Goal: Information Seeking & Learning: Learn about a topic

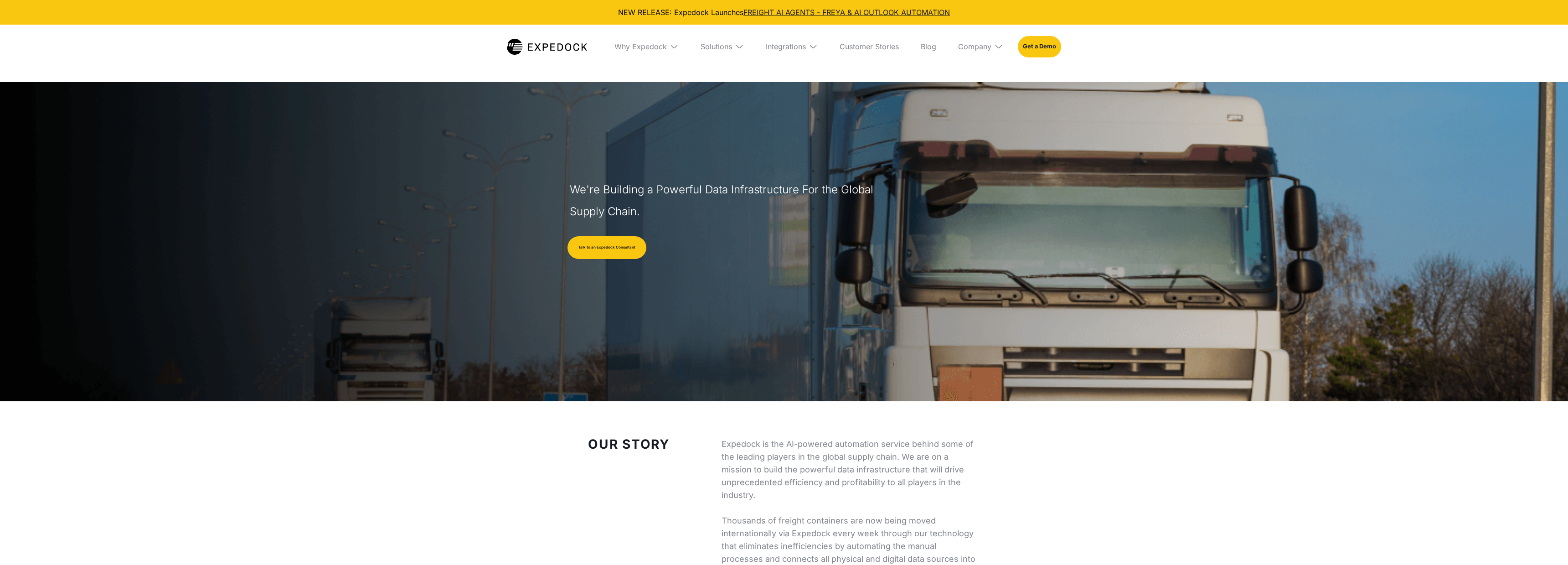
select select
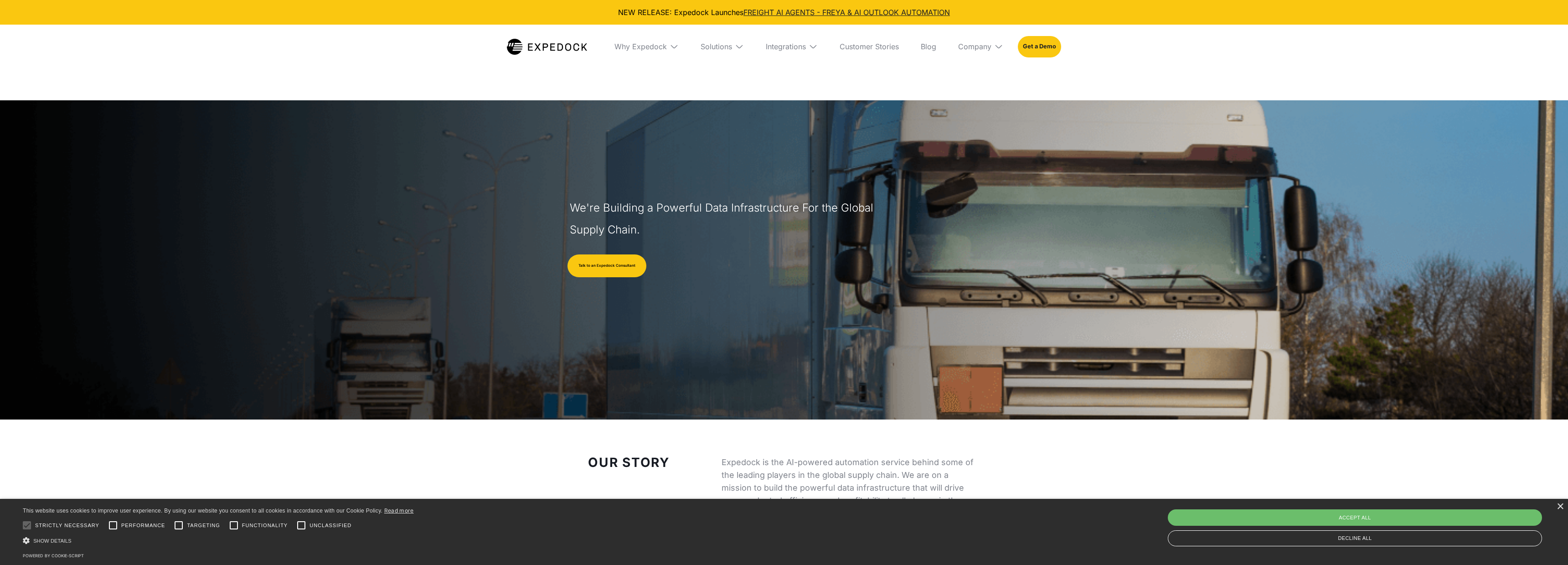
click at [996, 47] on img at bounding box center [998, 46] width 9 height 9
click at [972, 82] on link "About Us" at bounding box center [981, 80] width 60 height 24
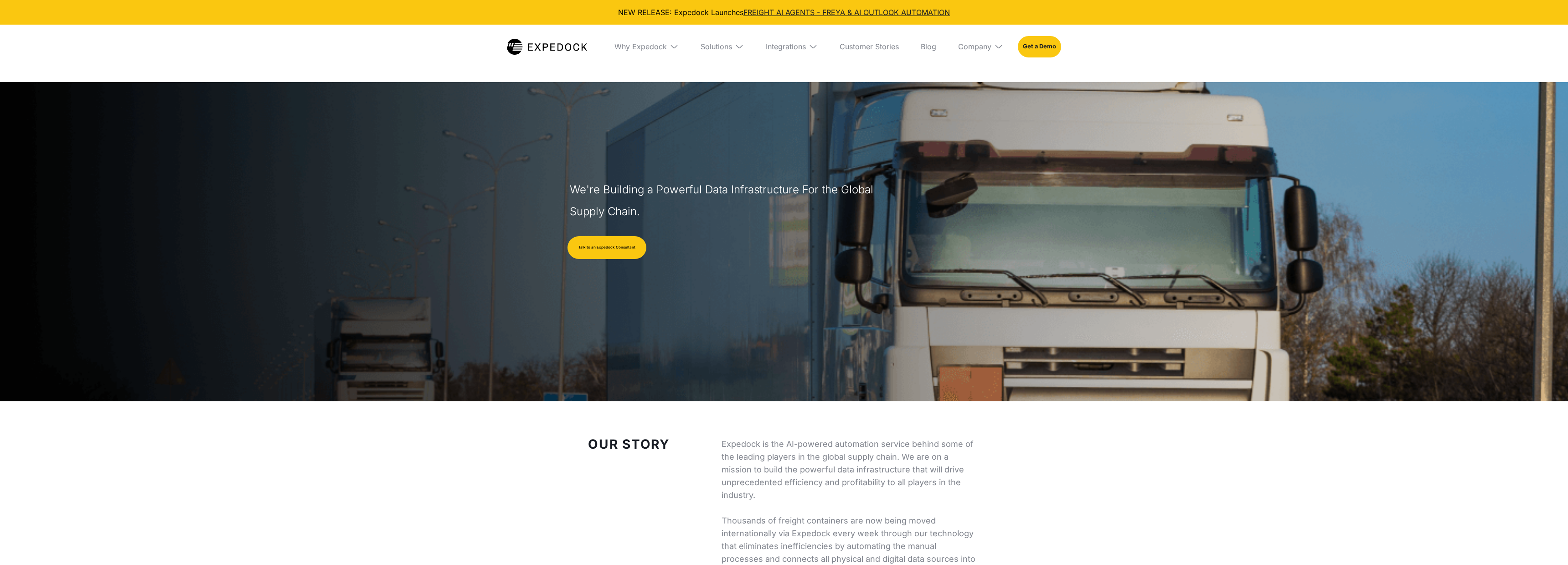
select select
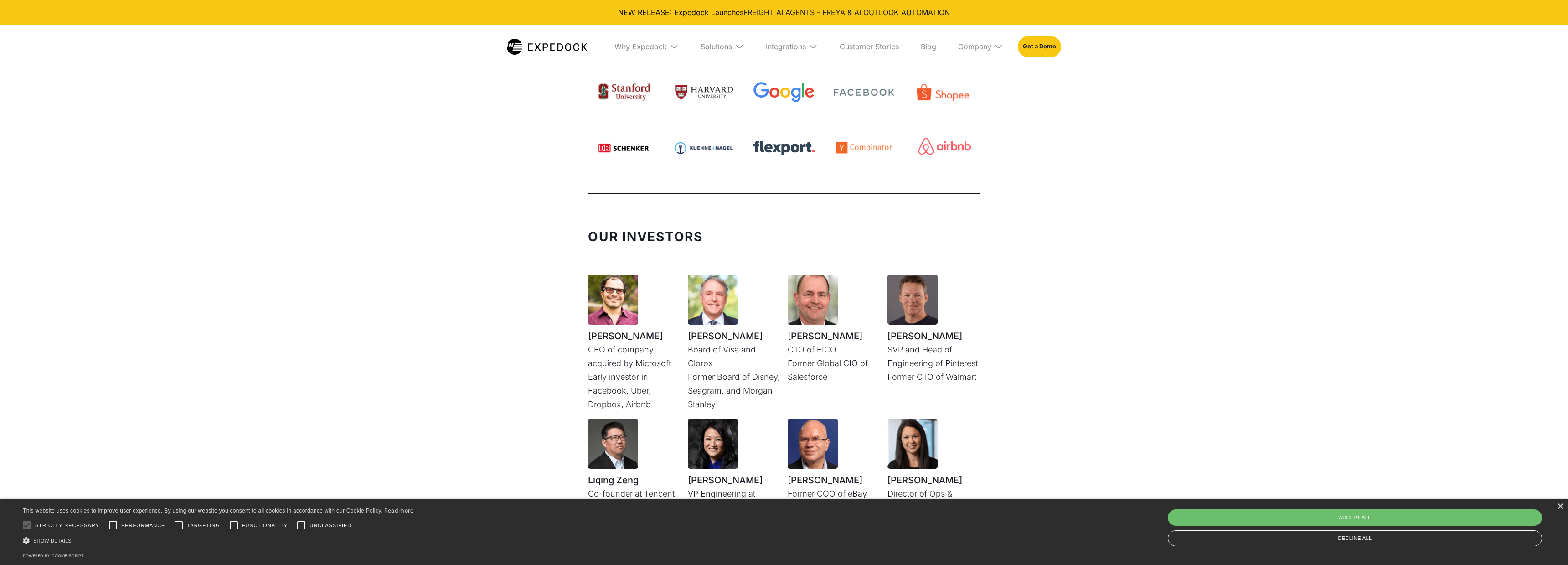
scroll to position [2228, 0]
